Goal: Information Seeking & Learning: Learn about a topic

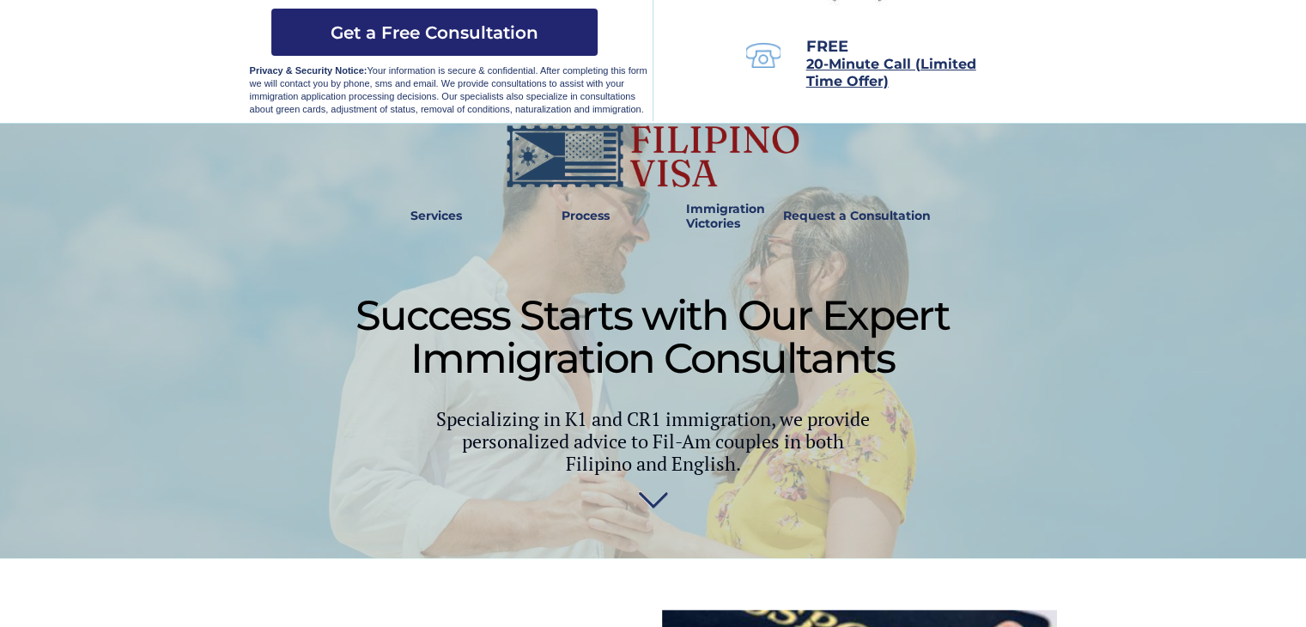
scroll to position [429, 0]
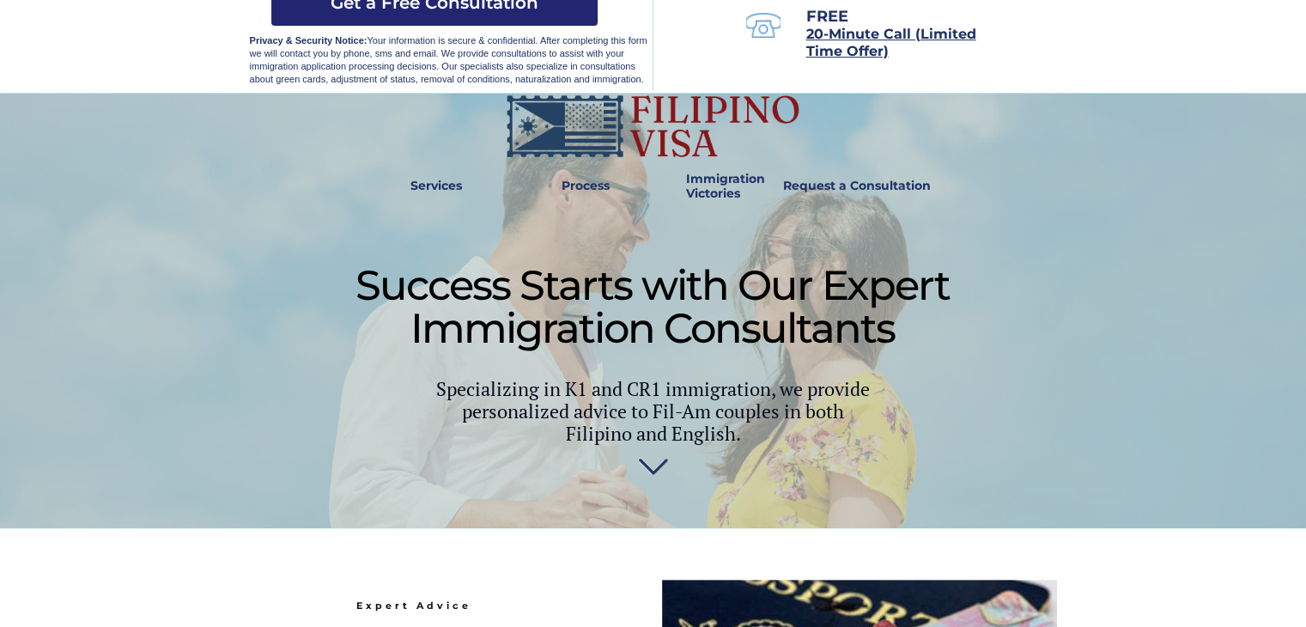
click at [653, 465] on img at bounding box center [653, 470] width 30 height 34
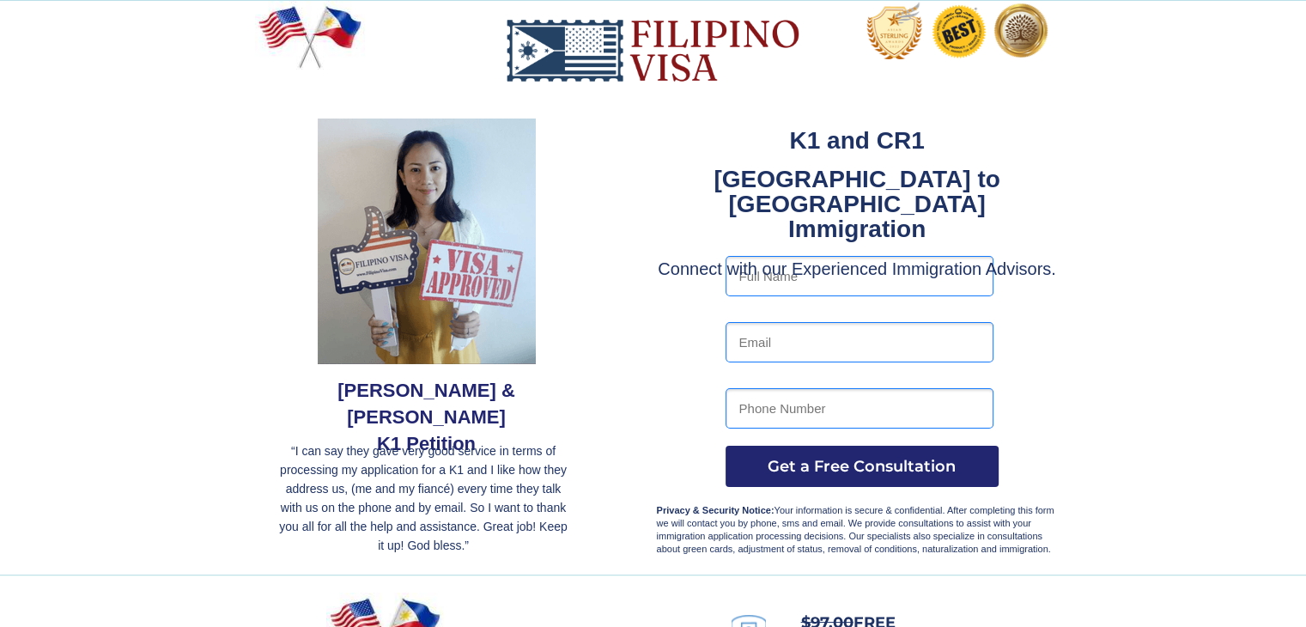
click at [440, 320] on img at bounding box center [427, 241] width 218 height 246
